Goal: Communication & Community: Answer question/provide support

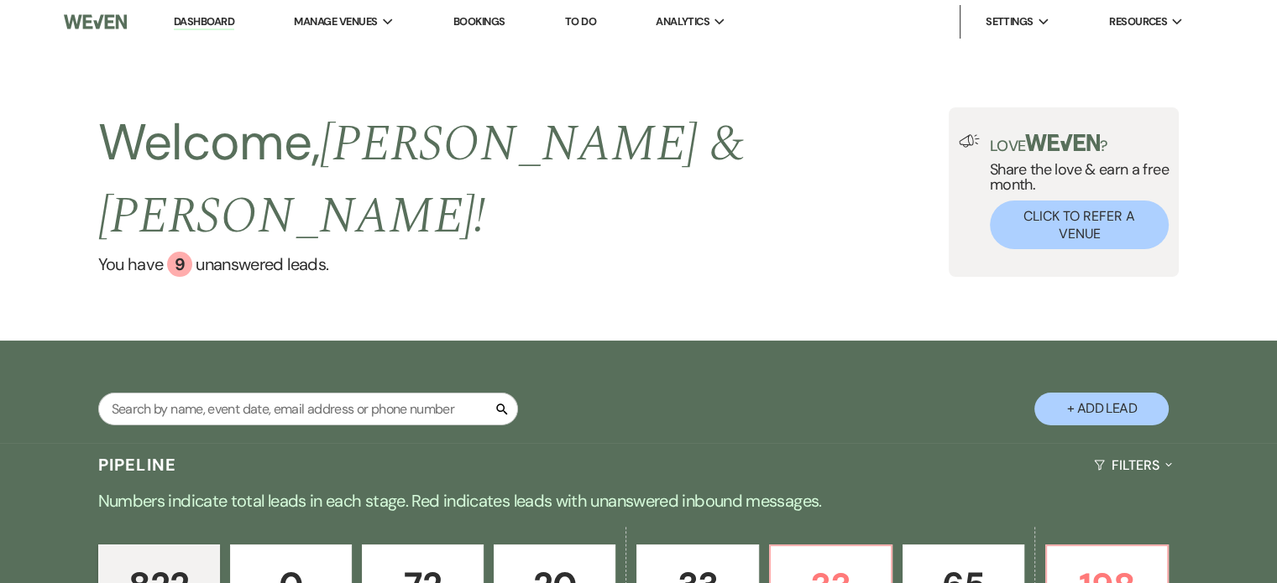
click at [206, 393] on input "text" at bounding box center [308, 409] width 420 height 33
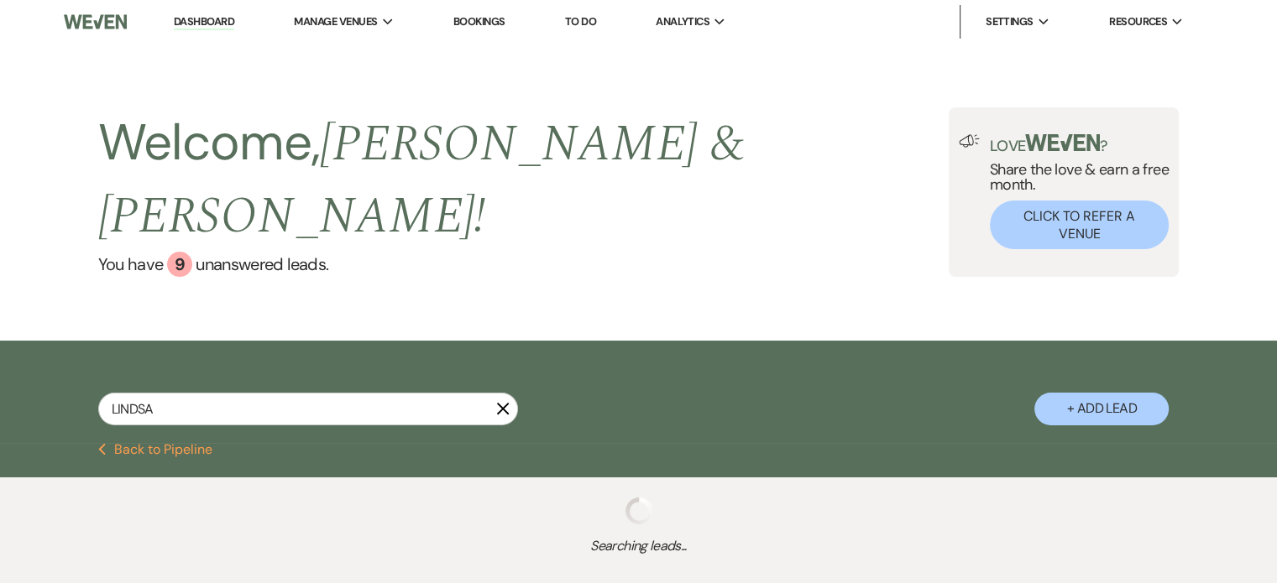
type input "[PERSON_NAME]"
select select "6"
select select "4"
select select "6"
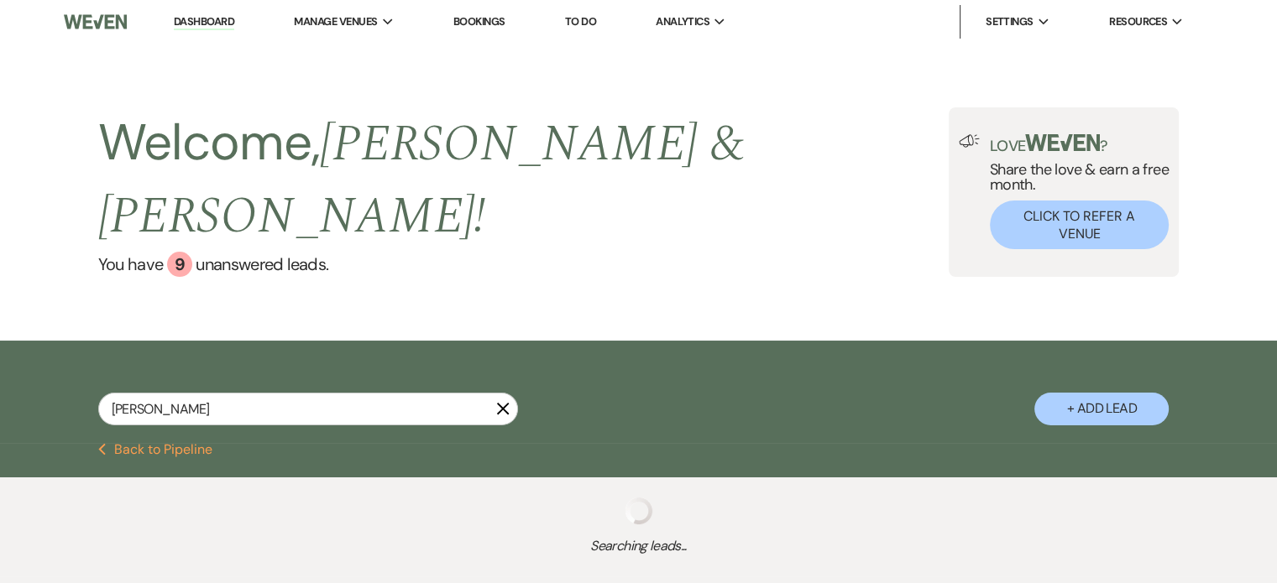
select select "6"
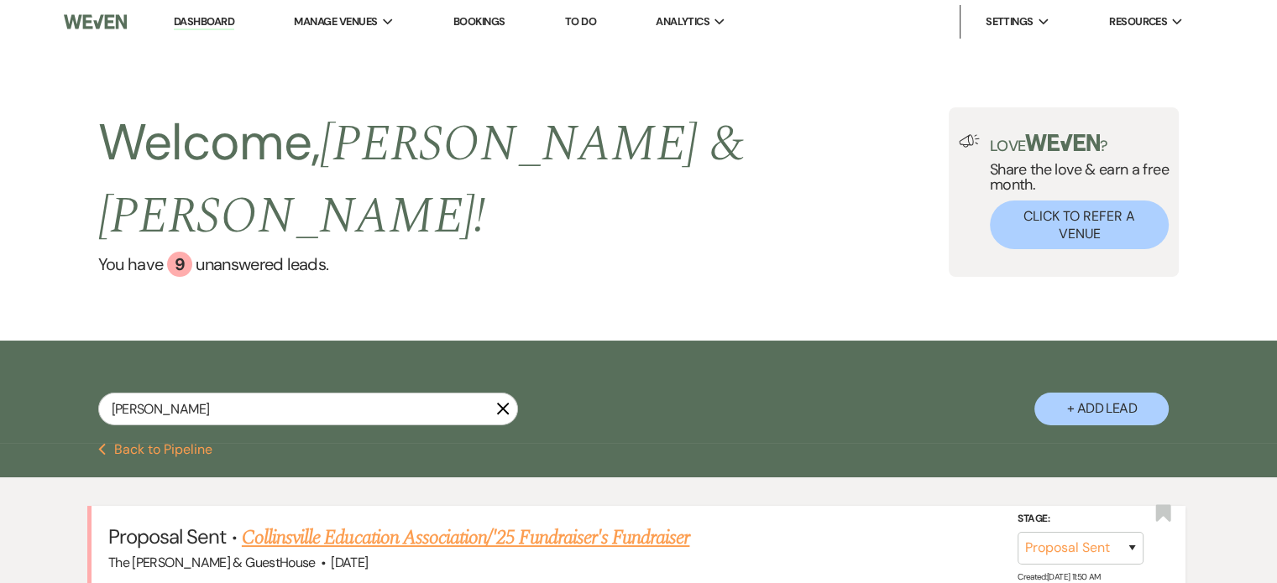
type input "[PERSON_NAME]"
click at [365, 523] on link "Collinsville Education Association/'25 Fundraiser's Fundraiser" at bounding box center [465, 538] width 447 height 30
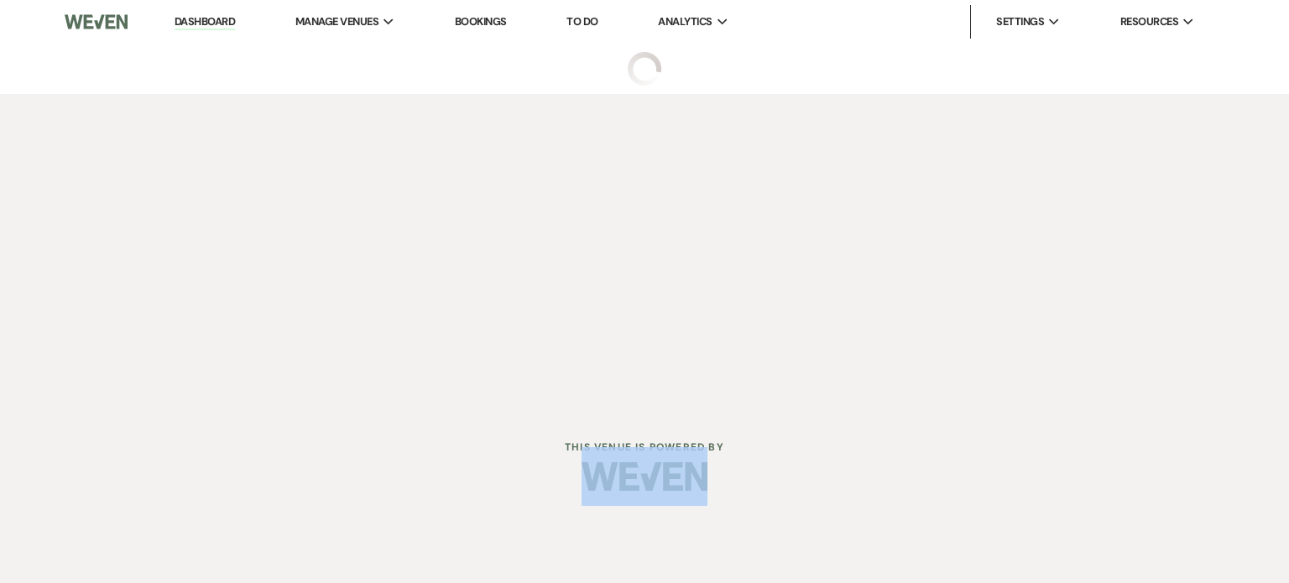
click at [365, 494] on div at bounding box center [645, 476] width 860 height 79
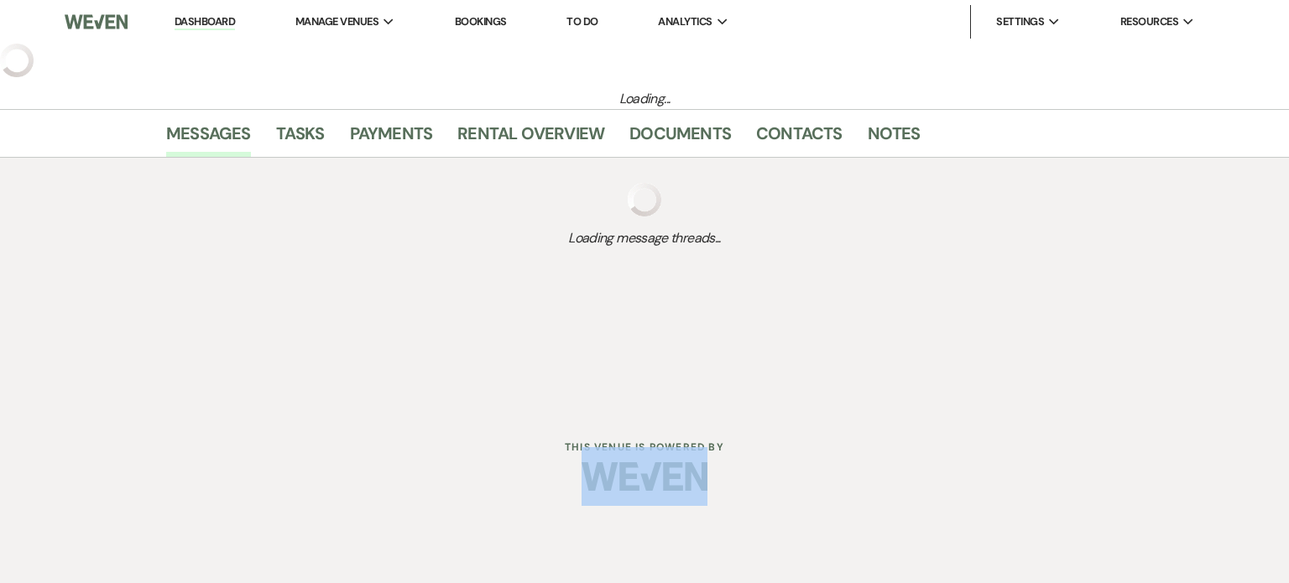
select select "6"
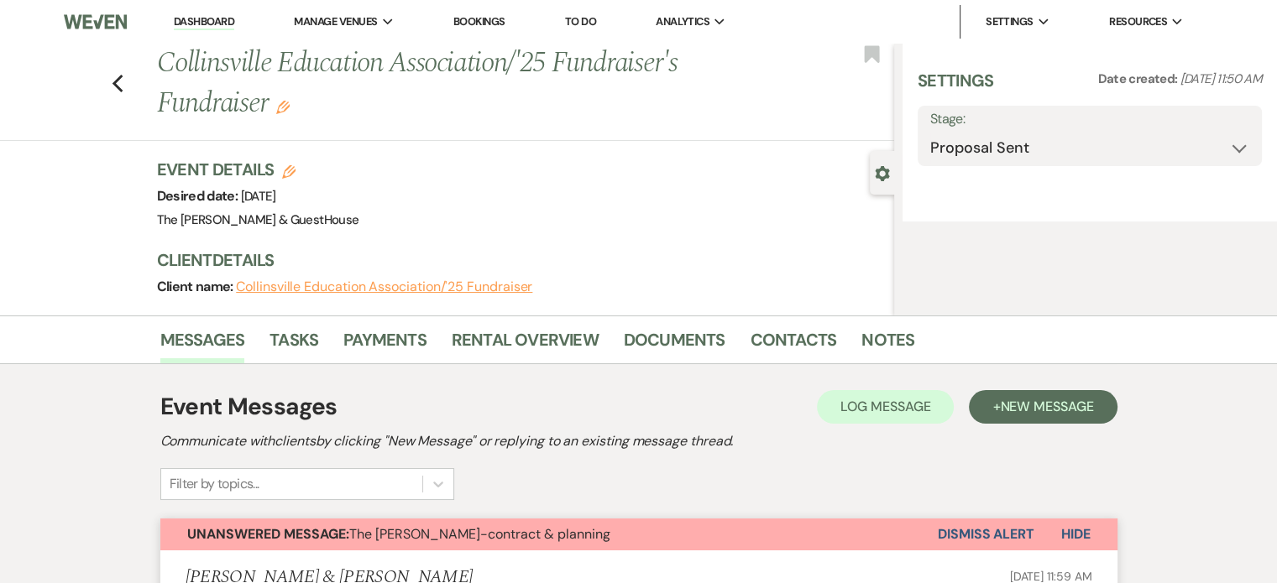
select select "14"
select select "20"
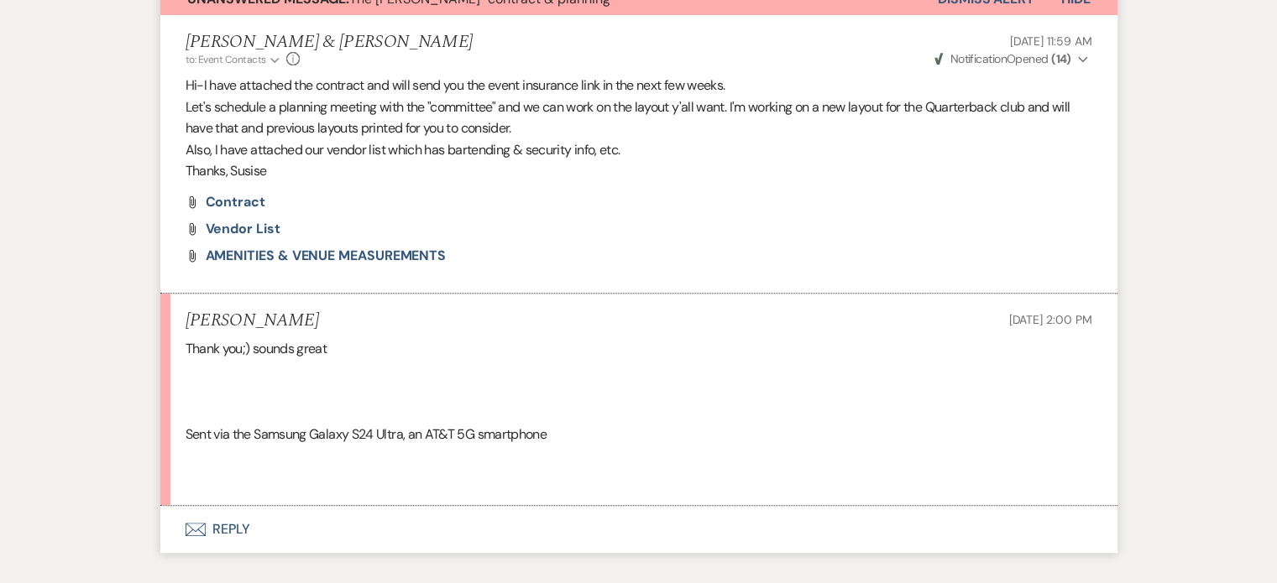
scroll to position [645, 0]
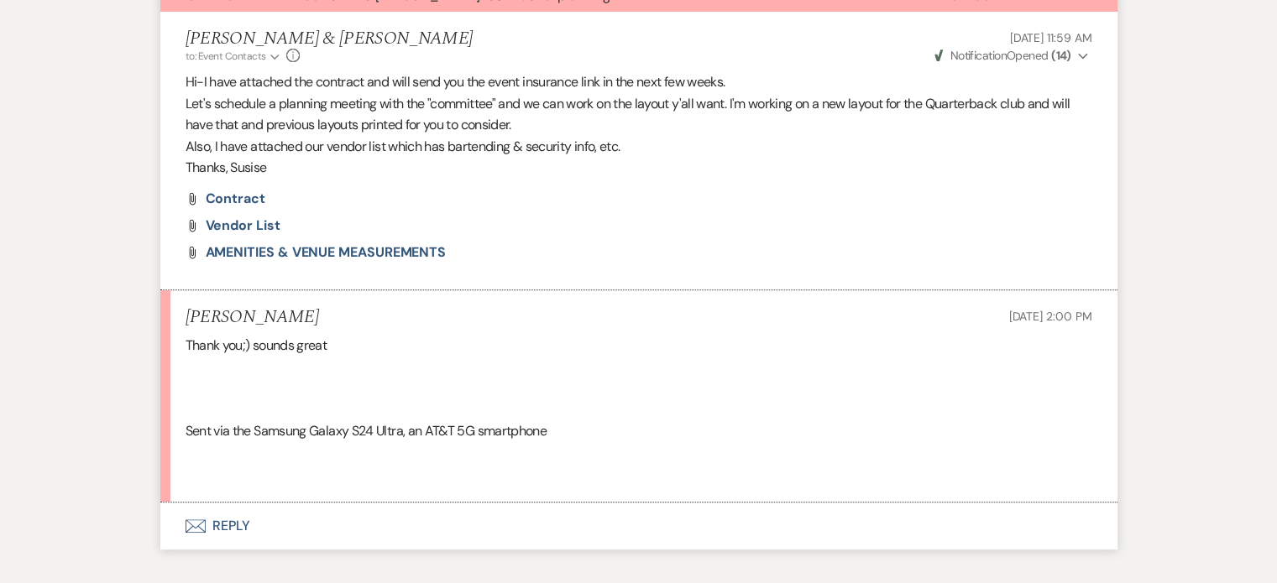
click at [201, 520] on icon "Envelope" at bounding box center [196, 526] width 20 height 13
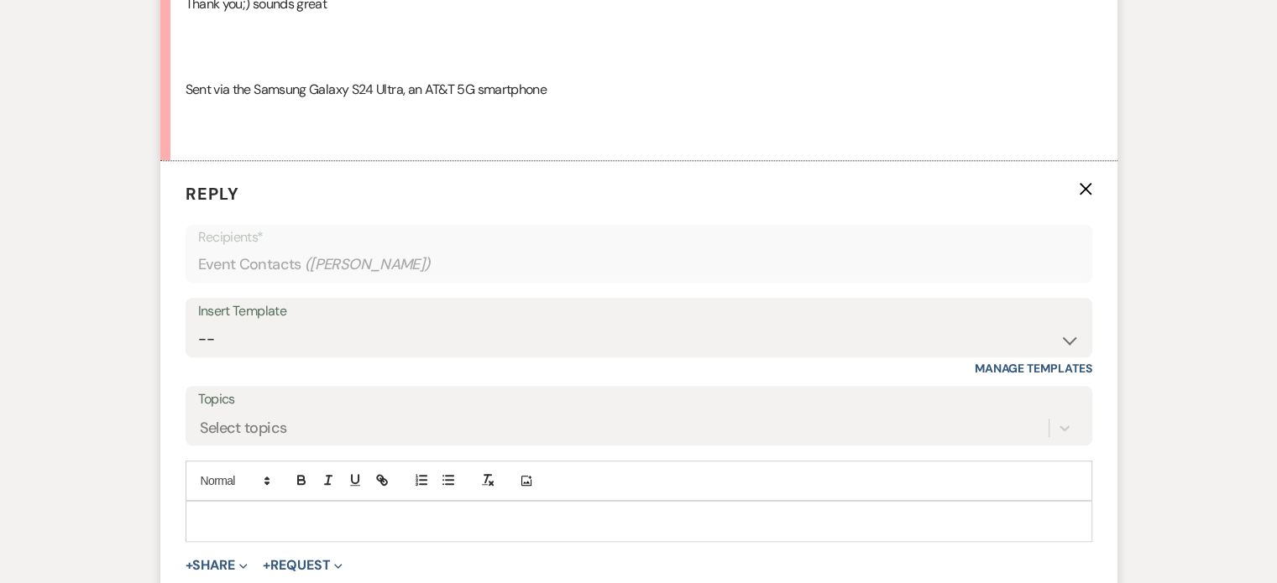
scroll to position [1027, 0]
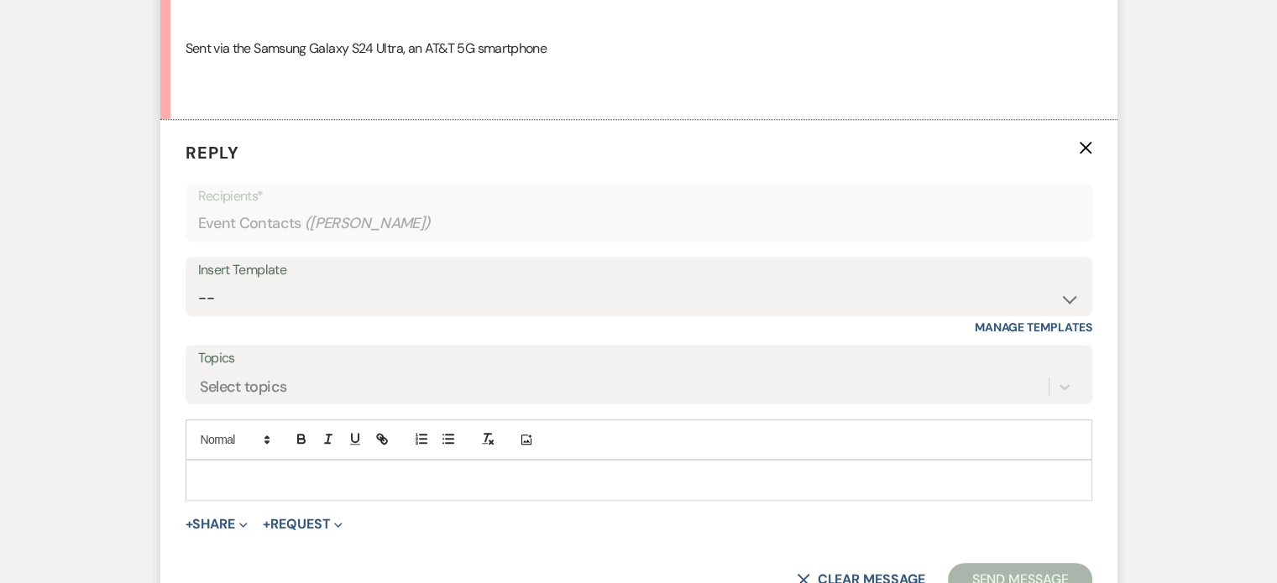
click at [248, 480] on p at bounding box center [639, 480] width 880 height 18
click at [230, 518] on button "+ Share Expand" at bounding box center [217, 524] width 63 height 13
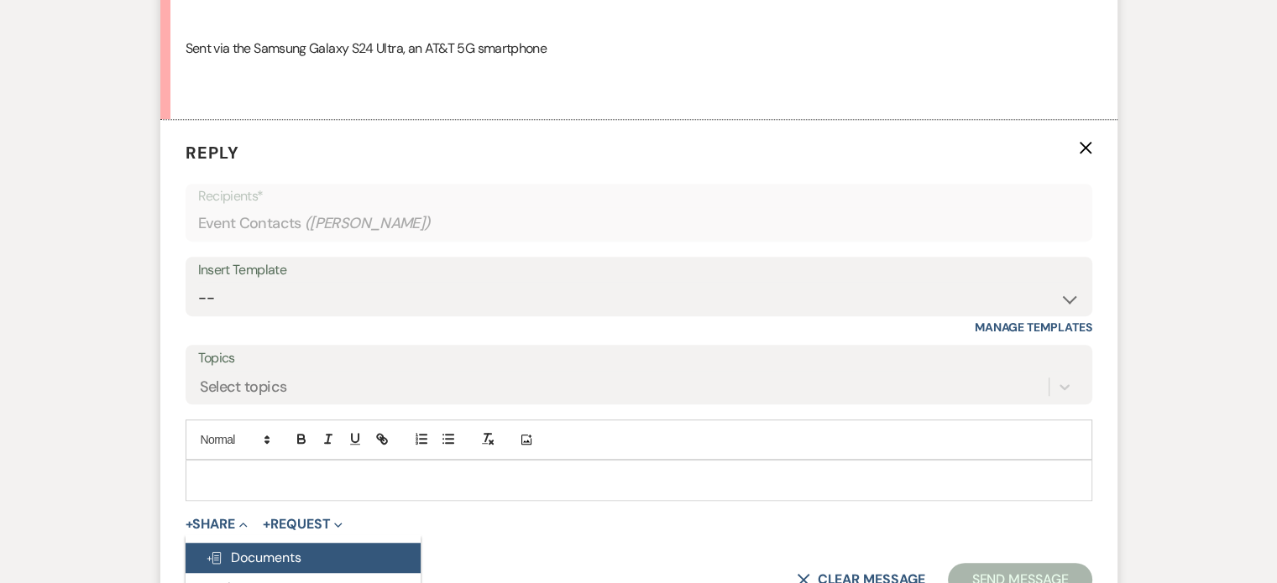
click at [235, 552] on span "Doc Upload Documents" at bounding box center [254, 558] width 96 height 18
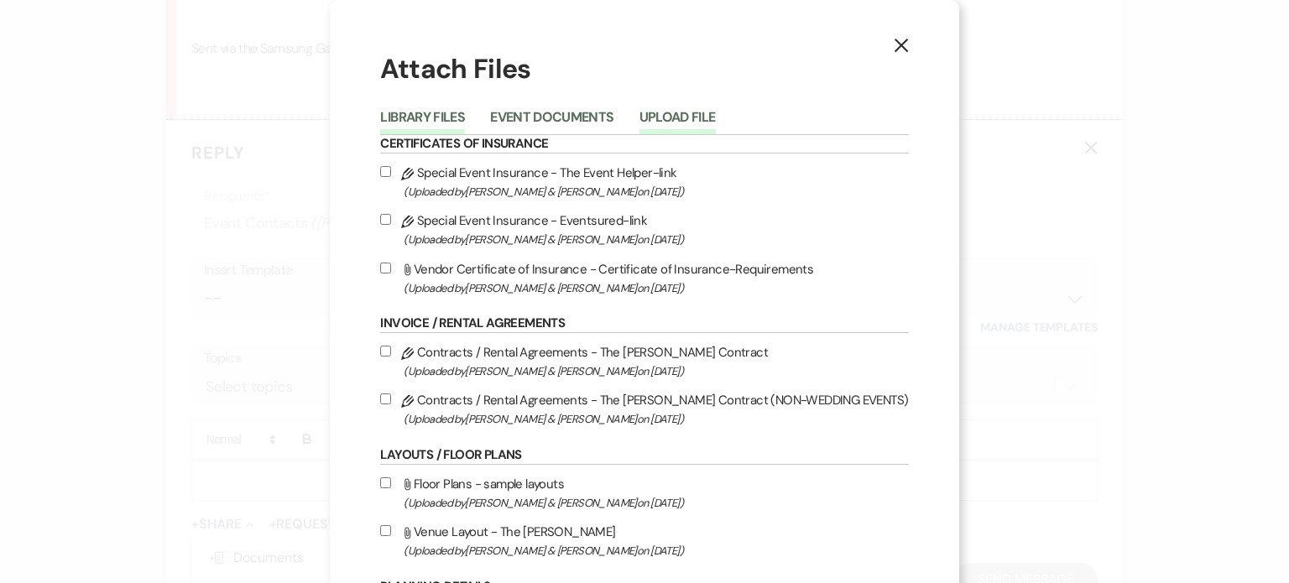
click at [679, 123] on button "Upload File" at bounding box center [678, 123] width 76 height 24
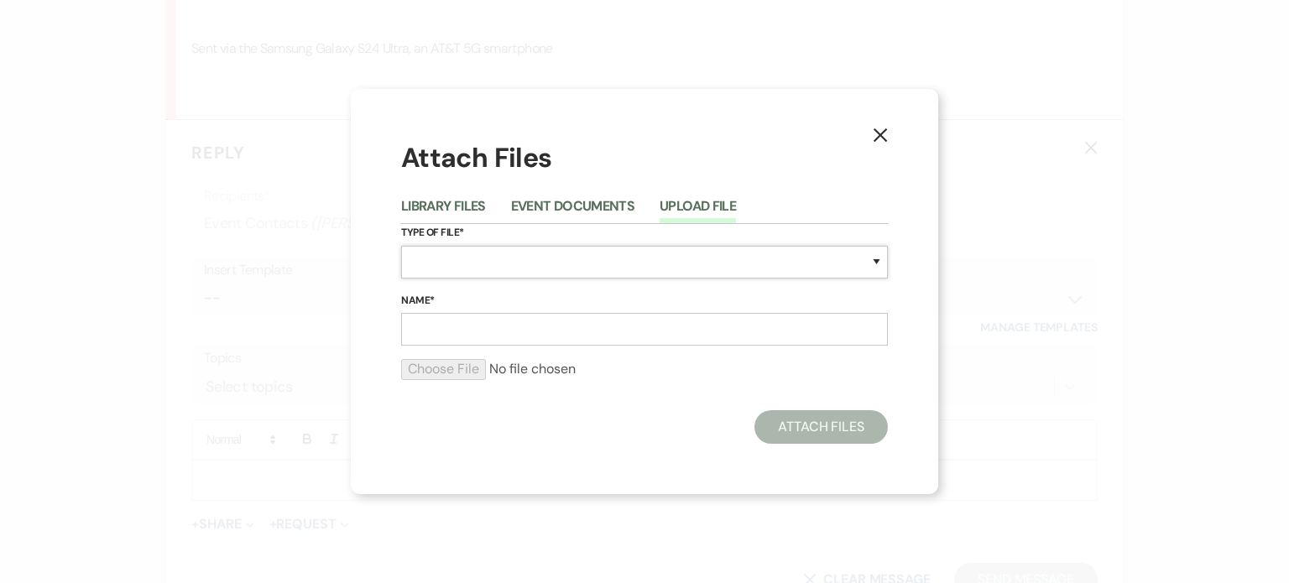
click at [560, 258] on select "Special Event Insurance Vendor Certificate of Insurance Contracts / Rental Agre…" at bounding box center [644, 262] width 487 height 33
select select "0"
click at [401, 246] on select "Special Event Insurance Vendor Certificate of Insurance Contracts / Rental Agre…" at bounding box center [644, 262] width 487 height 33
click at [515, 329] on input "Name*" at bounding box center [644, 329] width 487 height 33
type input "layouts"
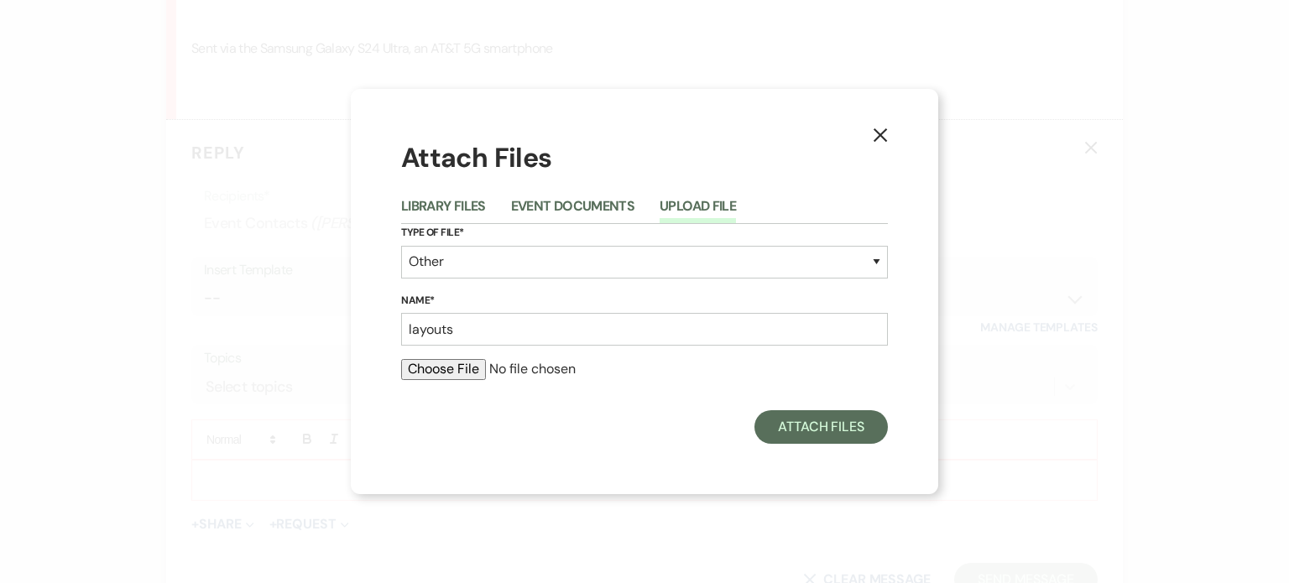
click at [447, 372] on input "file" at bounding box center [644, 369] width 487 height 20
type input "C:\fakepath\TABLE LAYOUTS-BAR AND BUFFET-fundraising templates.pdf"
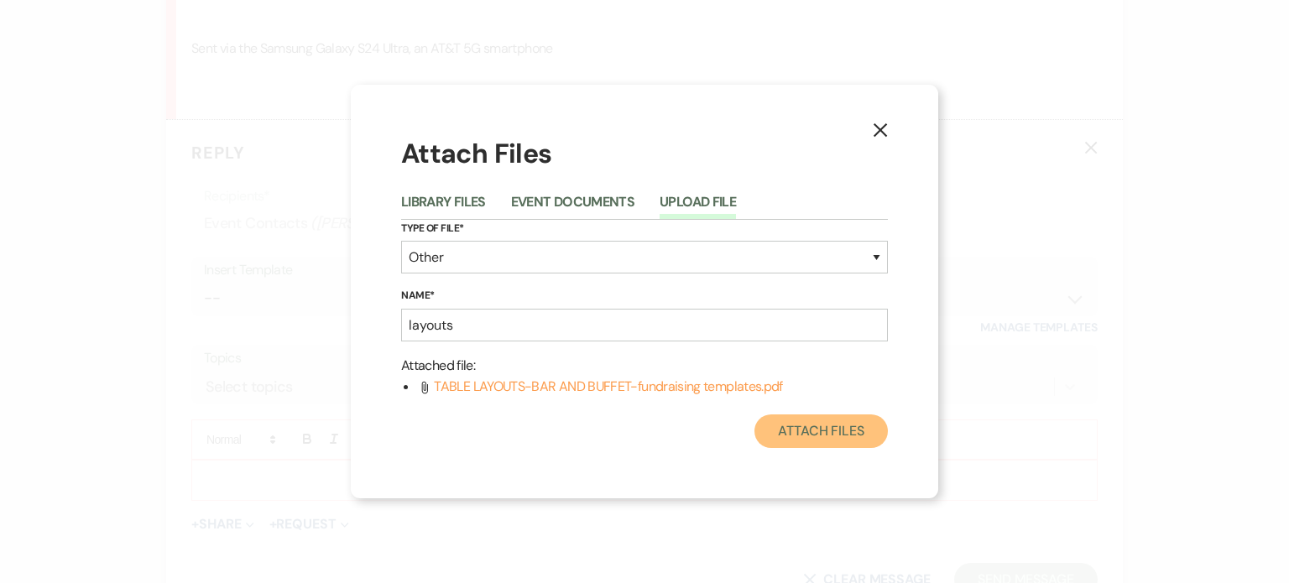
click at [821, 432] on button "Attach Files" at bounding box center [821, 432] width 133 height 34
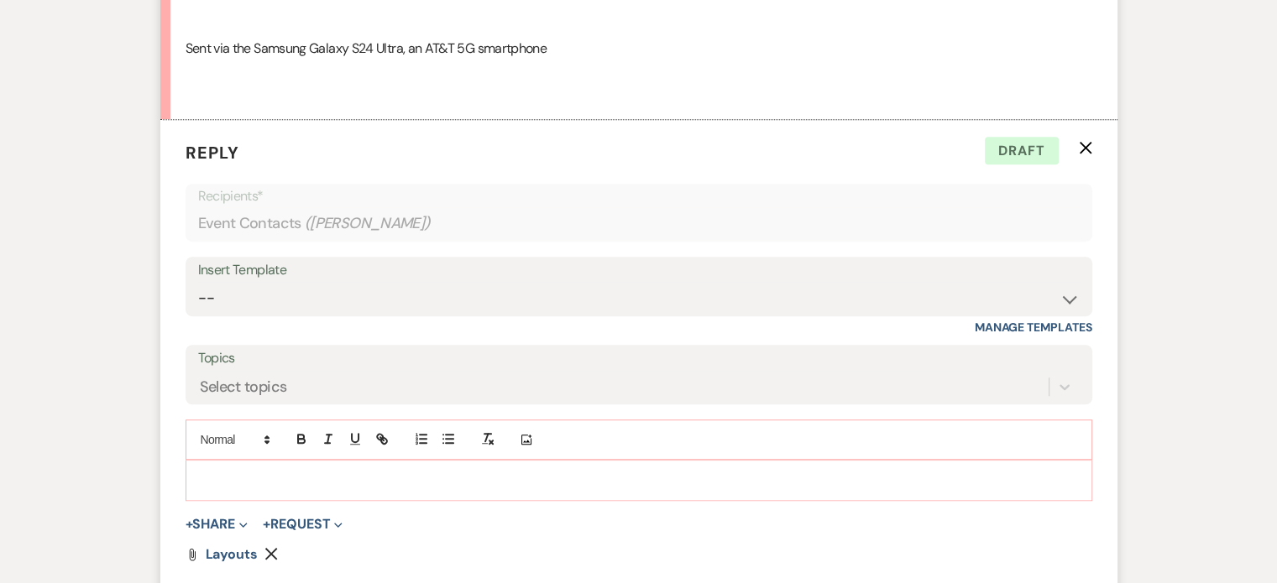
click at [319, 478] on p at bounding box center [639, 480] width 880 height 18
click at [311, 491] on div "Hi-" at bounding box center [638, 480] width 905 height 39
click at [272, 557] on icon "Remove" at bounding box center [270, 553] width 13 height 13
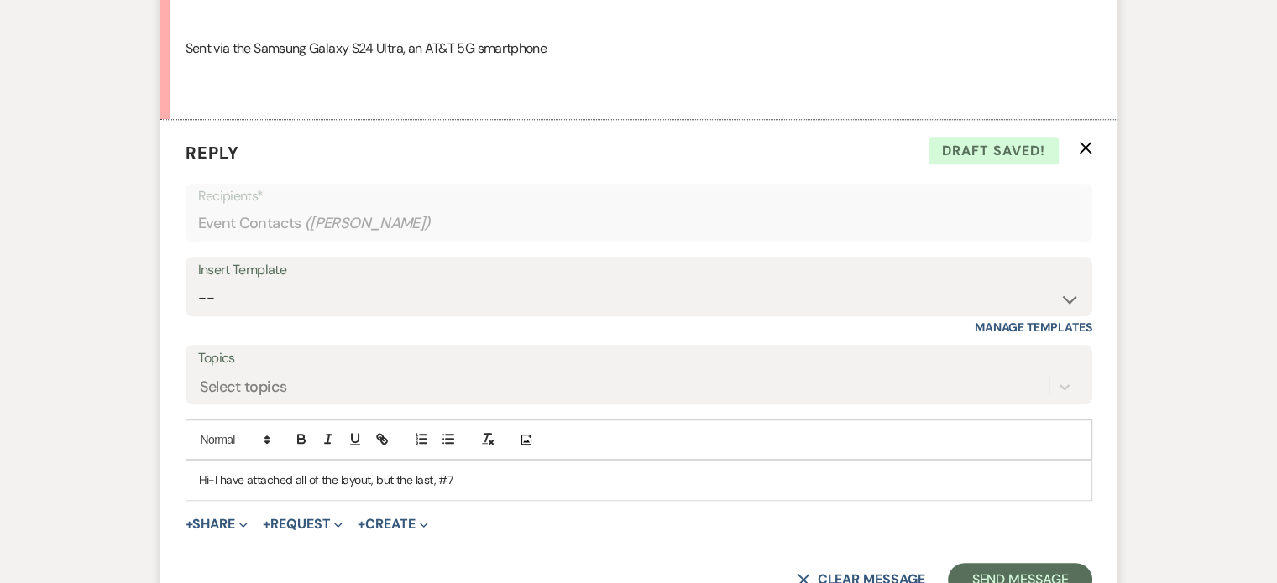
scroll to position [1211, 0]
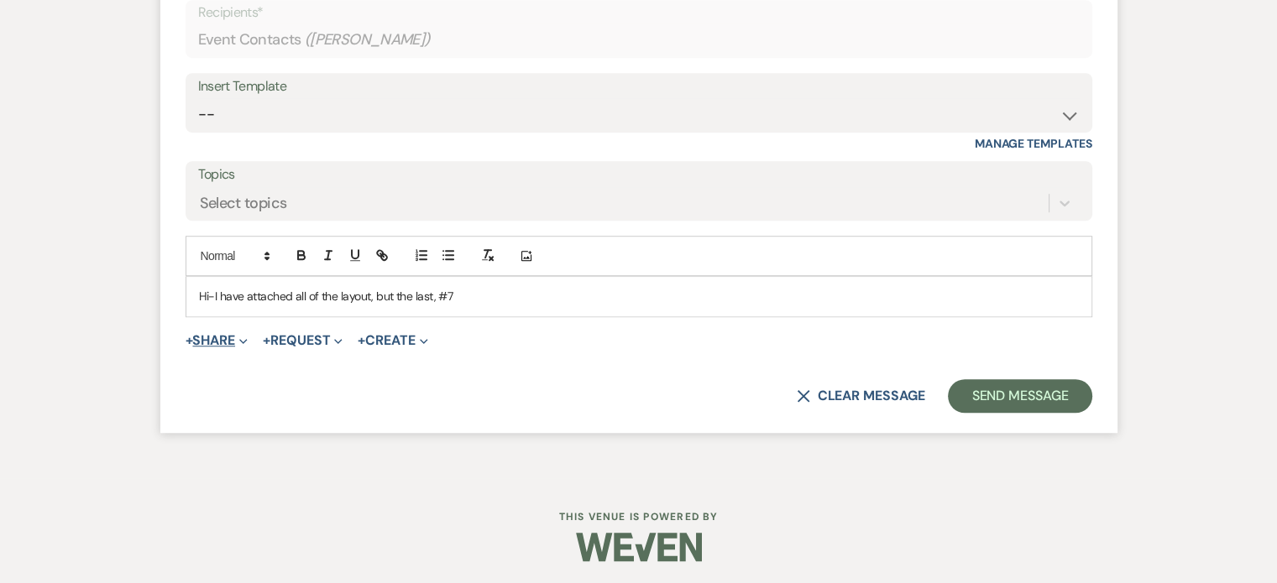
click at [206, 345] on button "+ Share Expand" at bounding box center [217, 340] width 63 height 13
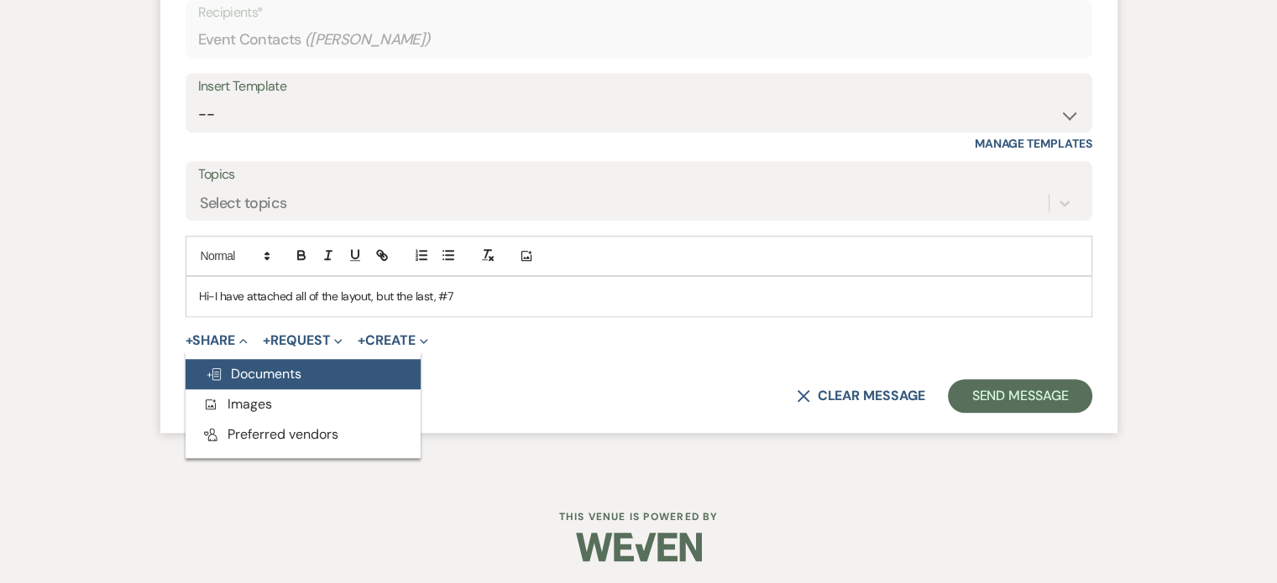
click at [219, 372] on use "button" at bounding box center [213, 374] width 13 height 12
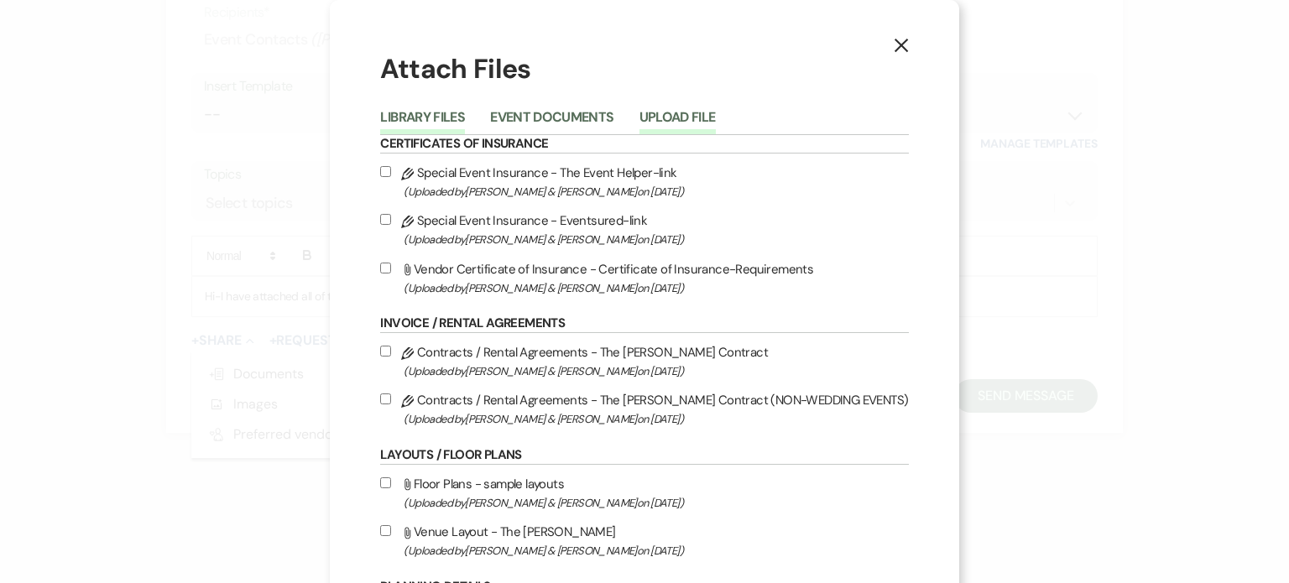
click at [707, 123] on button "Upload File" at bounding box center [678, 123] width 76 height 24
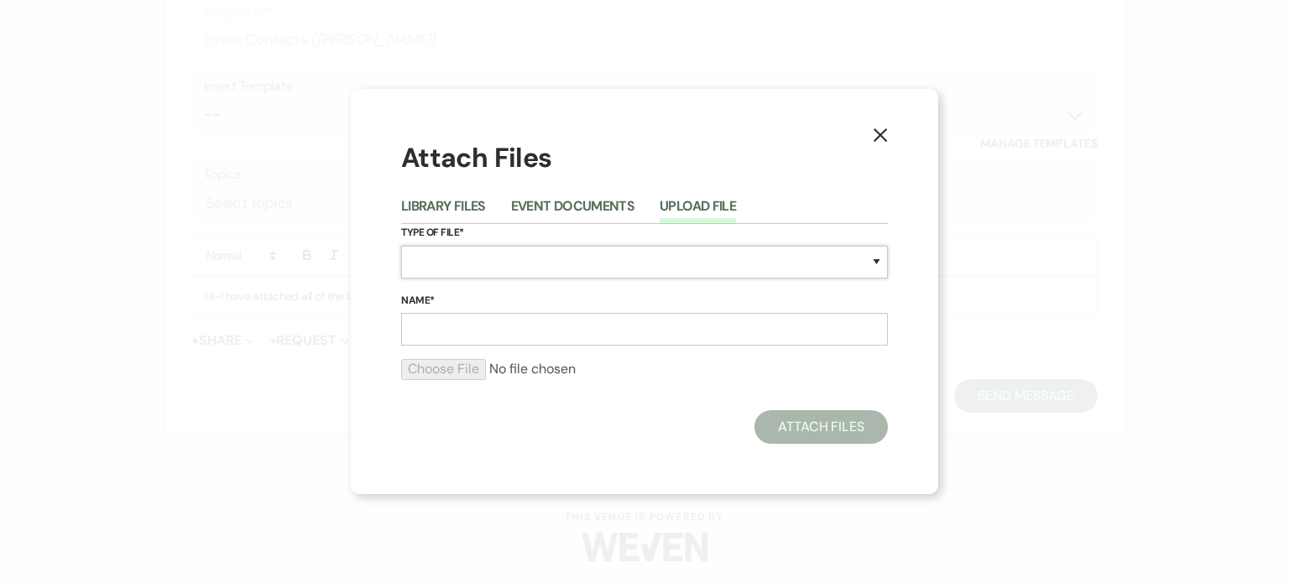
click at [565, 264] on select "Special Event Insurance Vendor Certificate of Insurance Contracts / Rental Agre…" at bounding box center [644, 262] width 487 height 33
select select "0"
click at [401, 246] on select "Special Event Insurance Vendor Certificate of Insurance Contracts / Rental Agre…" at bounding box center [644, 262] width 487 height 33
click at [480, 325] on input "Name*" at bounding box center [644, 329] width 487 height 33
type input "layout"
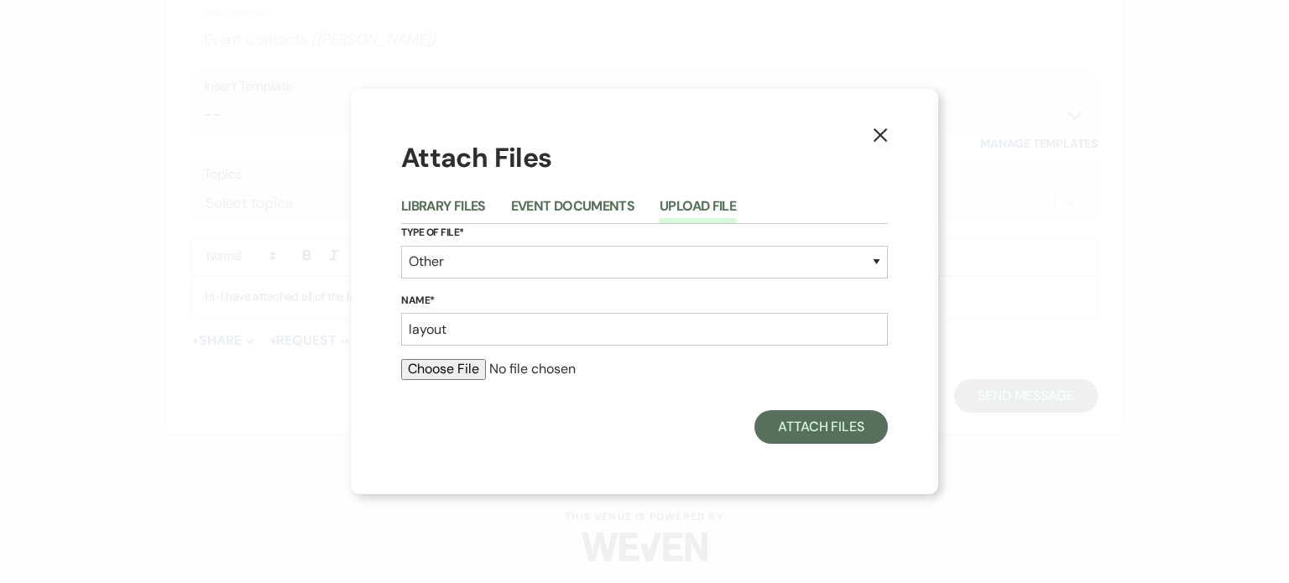
click at [457, 362] on input "file" at bounding box center [644, 369] width 487 height 20
type input "C:\fakepath\CONTRACT #1A Collinsville '25 Education Foundation Fundraiser.pdf"
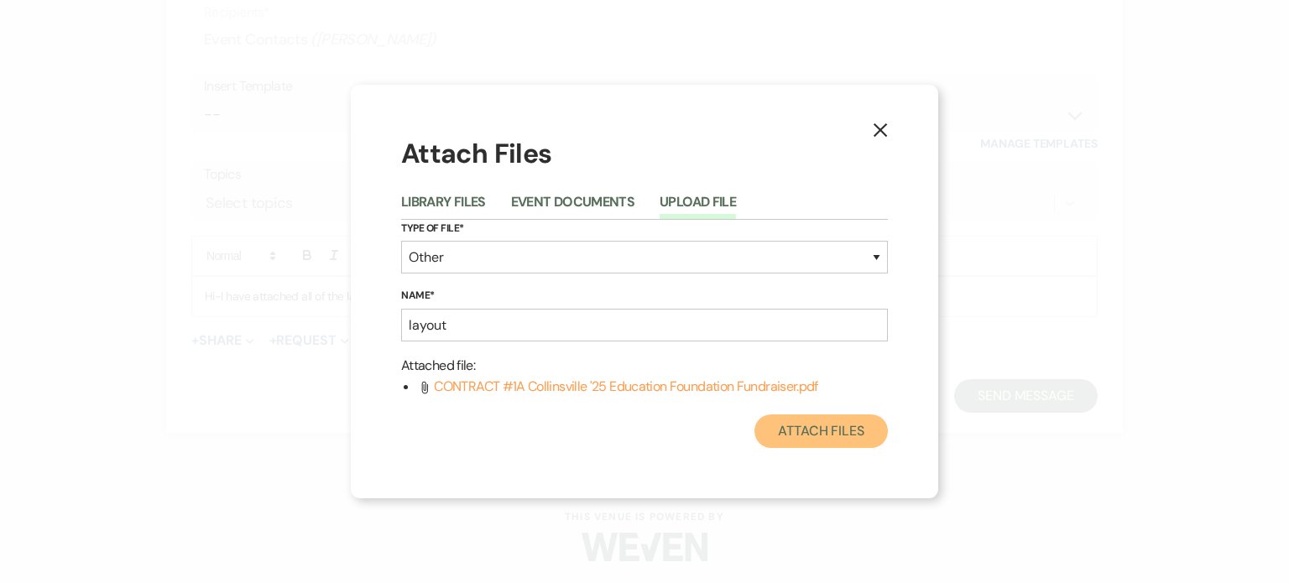
click at [806, 429] on button "Attach Files" at bounding box center [821, 432] width 133 height 34
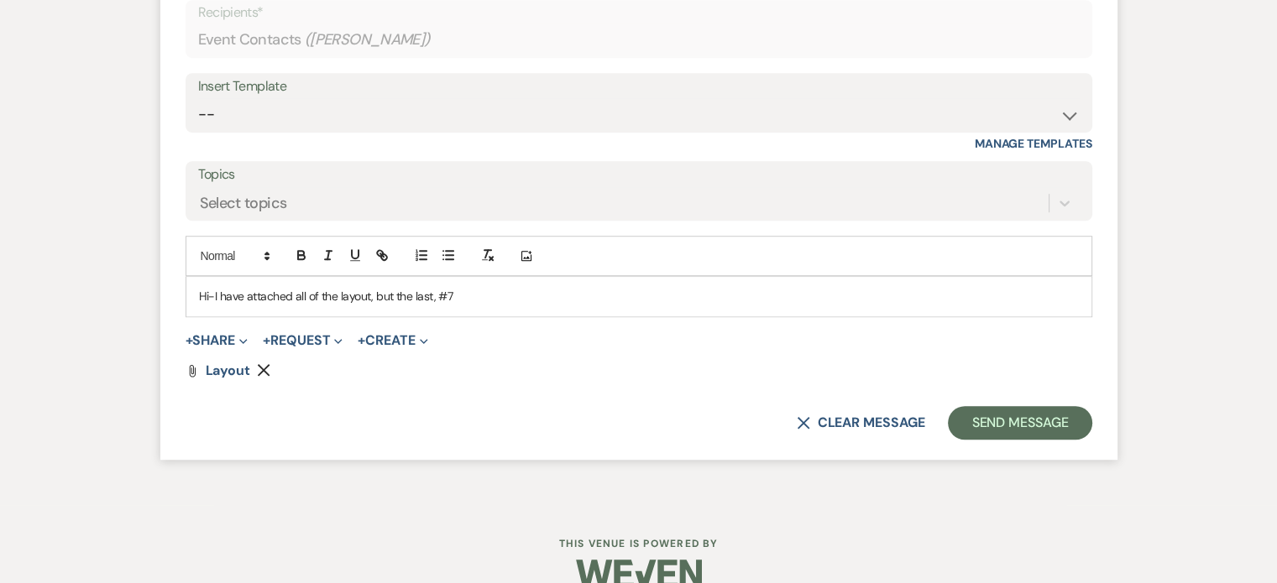
click at [460, 293] on p "Hi-I have attached all of the layout, but the last, #7" at bounding box center [639, 296] width 880 height 18
click at [597, 291] on p "Hi-I have attached all of the layout, but the last, #7 has the layout we discus…" at bounding box center [639, 296] width 880 height 18
click at [858, 295] on p "Hi-I have attached all of the layout, but the last, #7 has the layout we discus…" at bounding box center [639, 296] width 880 height 18
click at [1041, 295] on p "Hi-I have attached all of the layout, but the last, #7 has the layout we discus…" at bounding box center [639, 296] width 880 height 18
